Goal: Information Seeking & Learning: Find specific fact

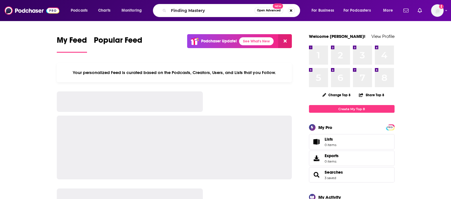
type input "Finding Mastery"
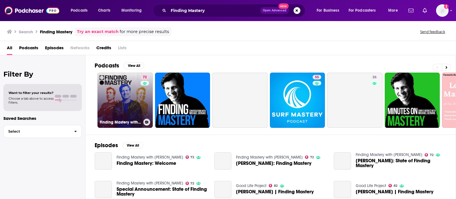
click at [121, 104] on link "72 Finding Mastery with [PERSON_NAME]" at bounding box center [125, 100] width 55 height 55
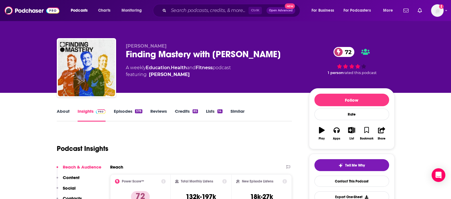
drag, startPoint x: 170, startPoint y: 45, endPoint x: 139, endPoint y: 47, distance: 30.6
click at [127, 48] on span "[PERSON_NAME]" at bounding box center [146, 45] width 41 height 5
drag, startPoint x: 182, startPoint y: 45, endPoint x: 135, endPoint y: 47, distance: 46.5
click at [135, 47] on p "[PERSON_NAME]" at bounding box center [213, 45] width 174 height 5
copy span "[PERSON_NAME]"
